Goal: Task Accomplishment & Management: Use online tool/utility

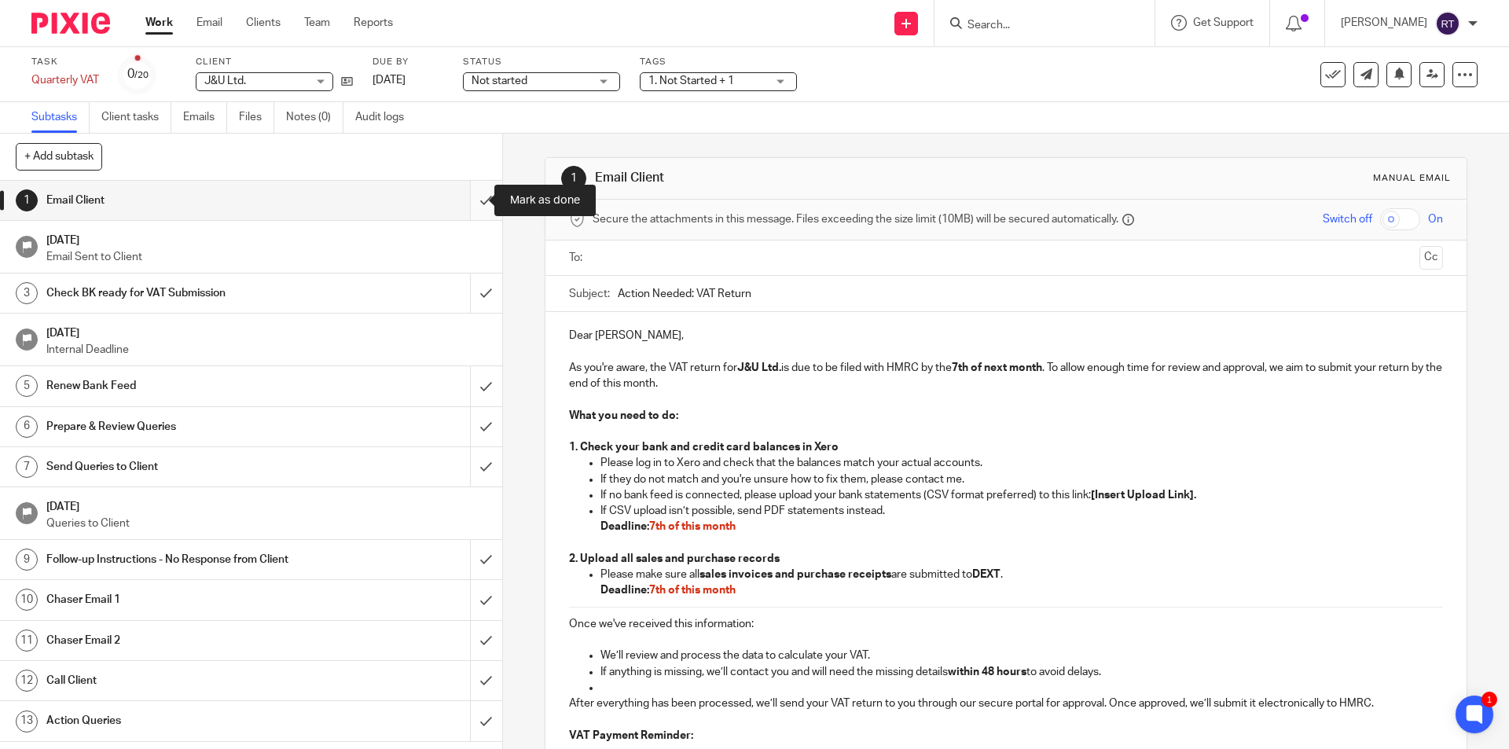
click at [474, 189] on input "submit" at bounding box center [251, 200] width 502 height 39
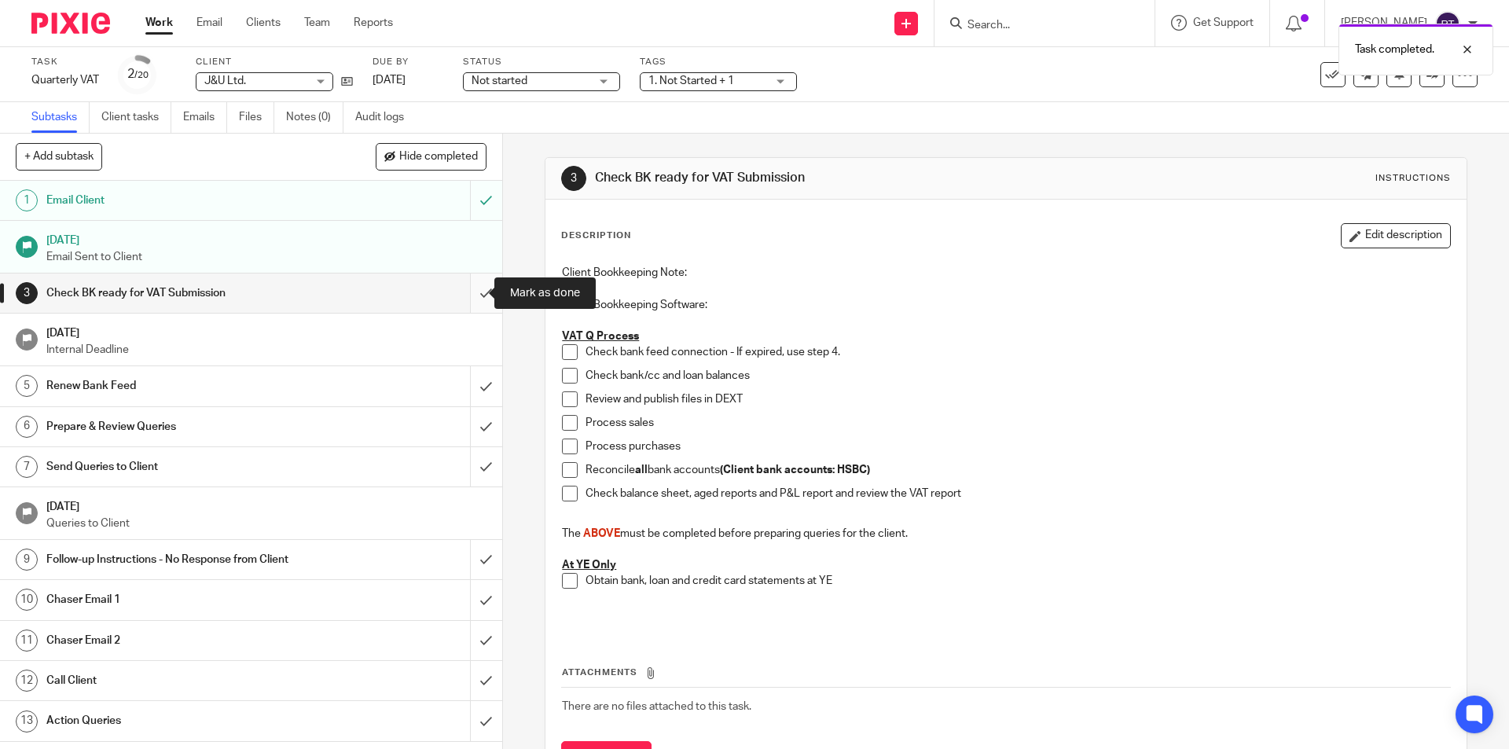
click at [468, 286] on input "submit" at bounding box center [251, 293] width 502 height 39
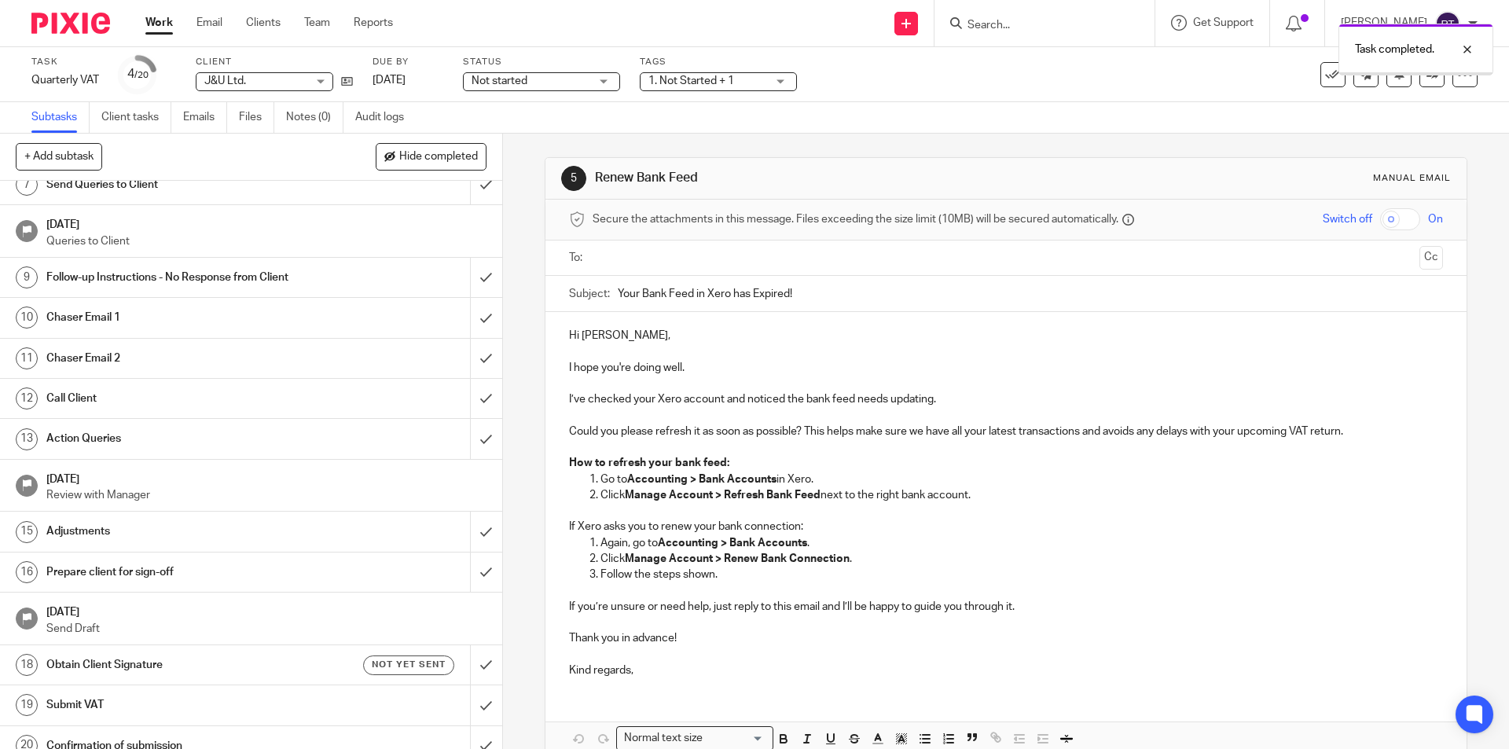
scroll to position [300, 0]
